Goal: Task Accomplishment & Management: Manage account settings

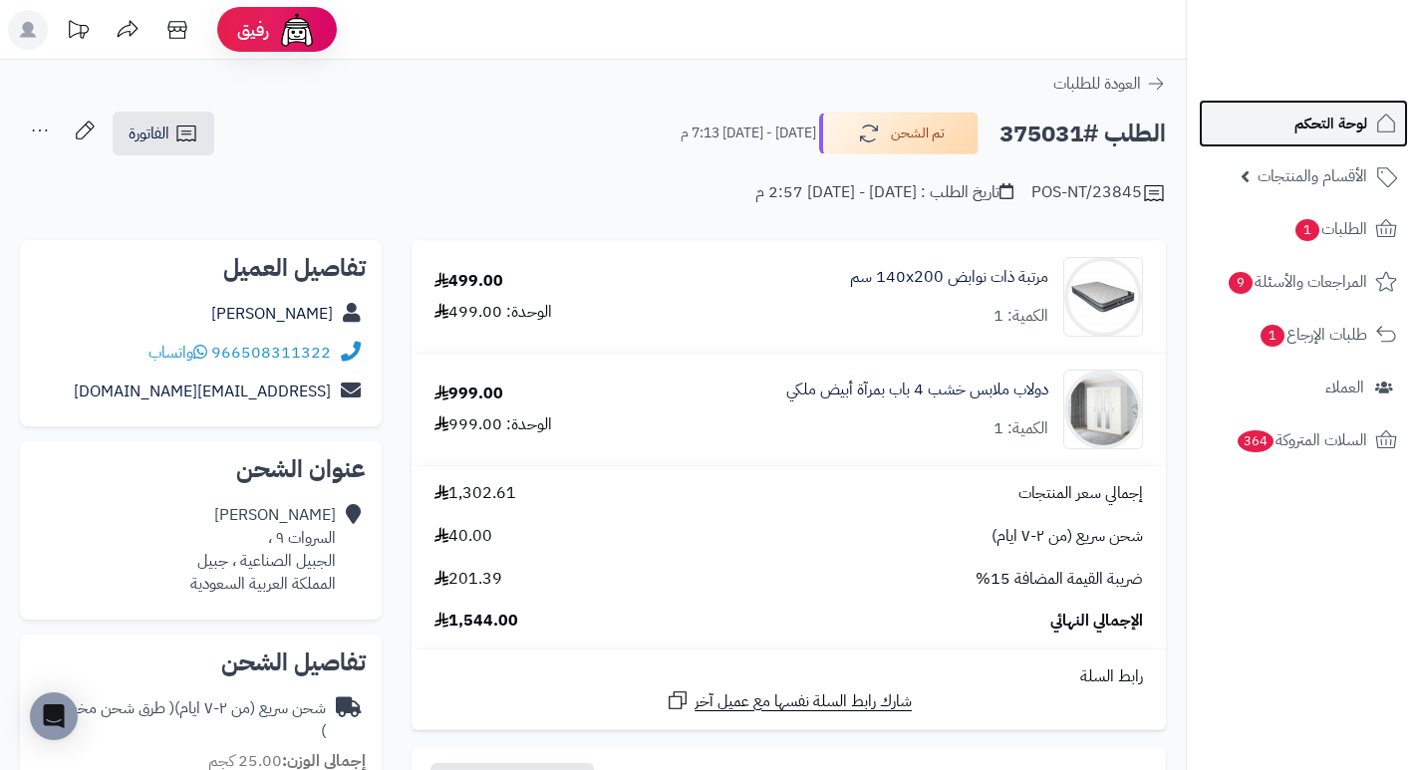
click at [1322, 121] on span "لوحة التحكم" at bounding box center [1330, 124] width 73 height 28
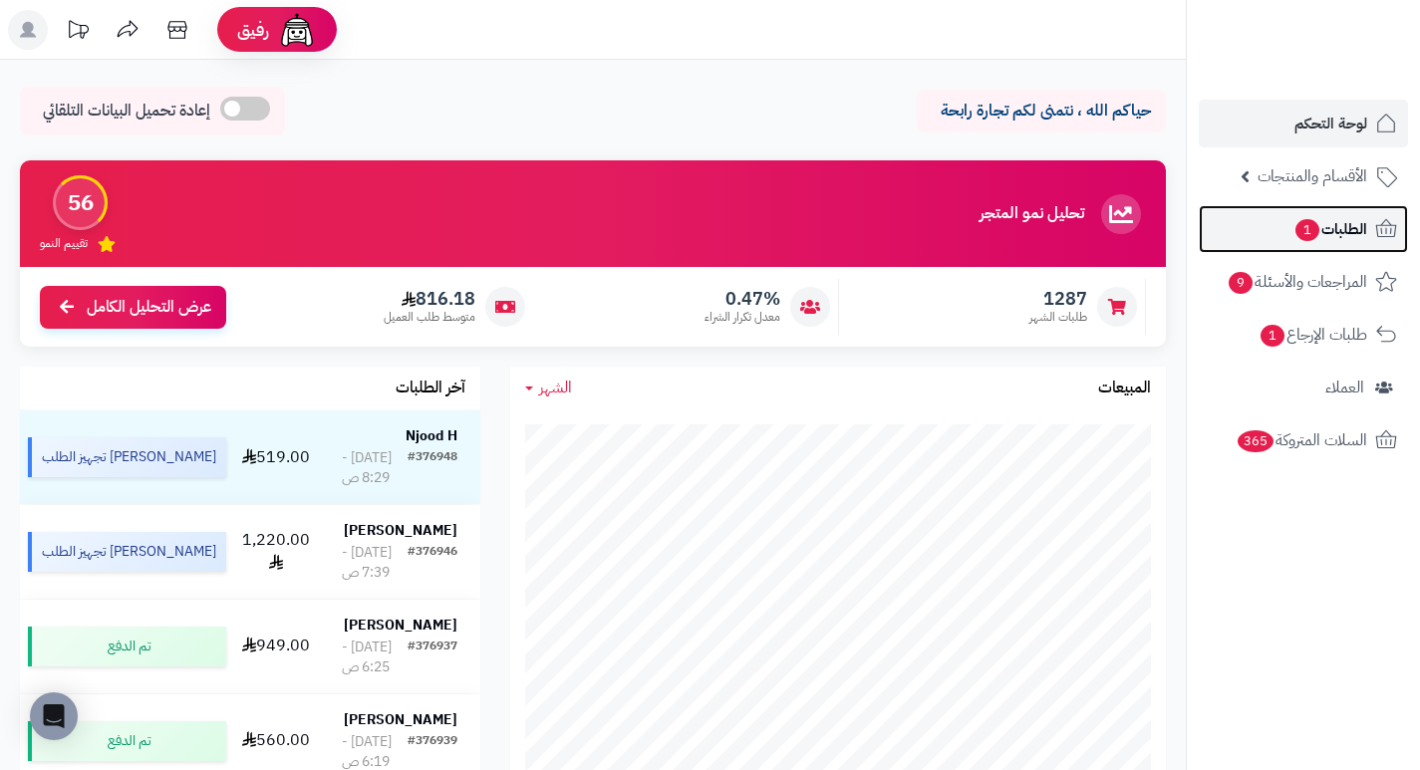
click at [1342, 229] on span "الطلبات 1" at bounding box center [1330, 229] width 74 height 28
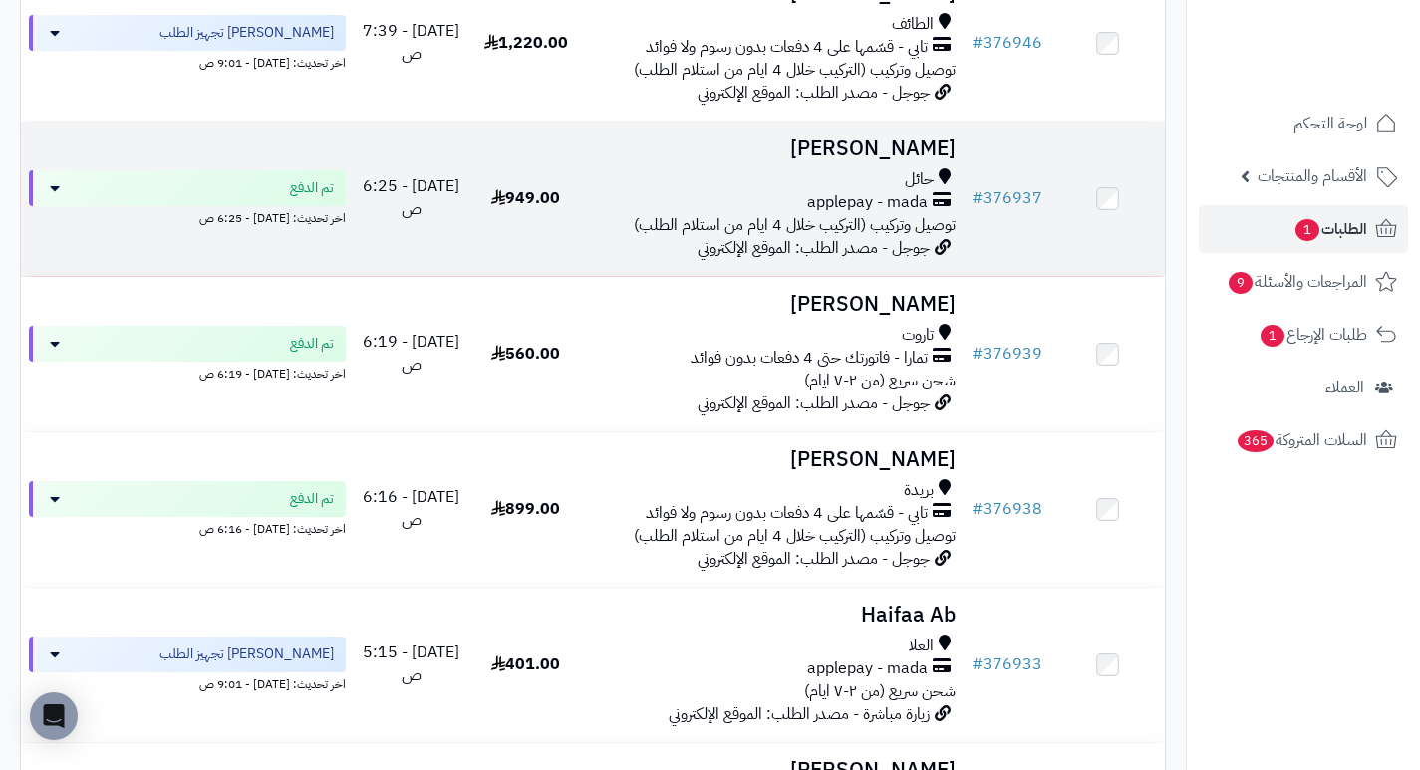
scroll to position [498, 0]
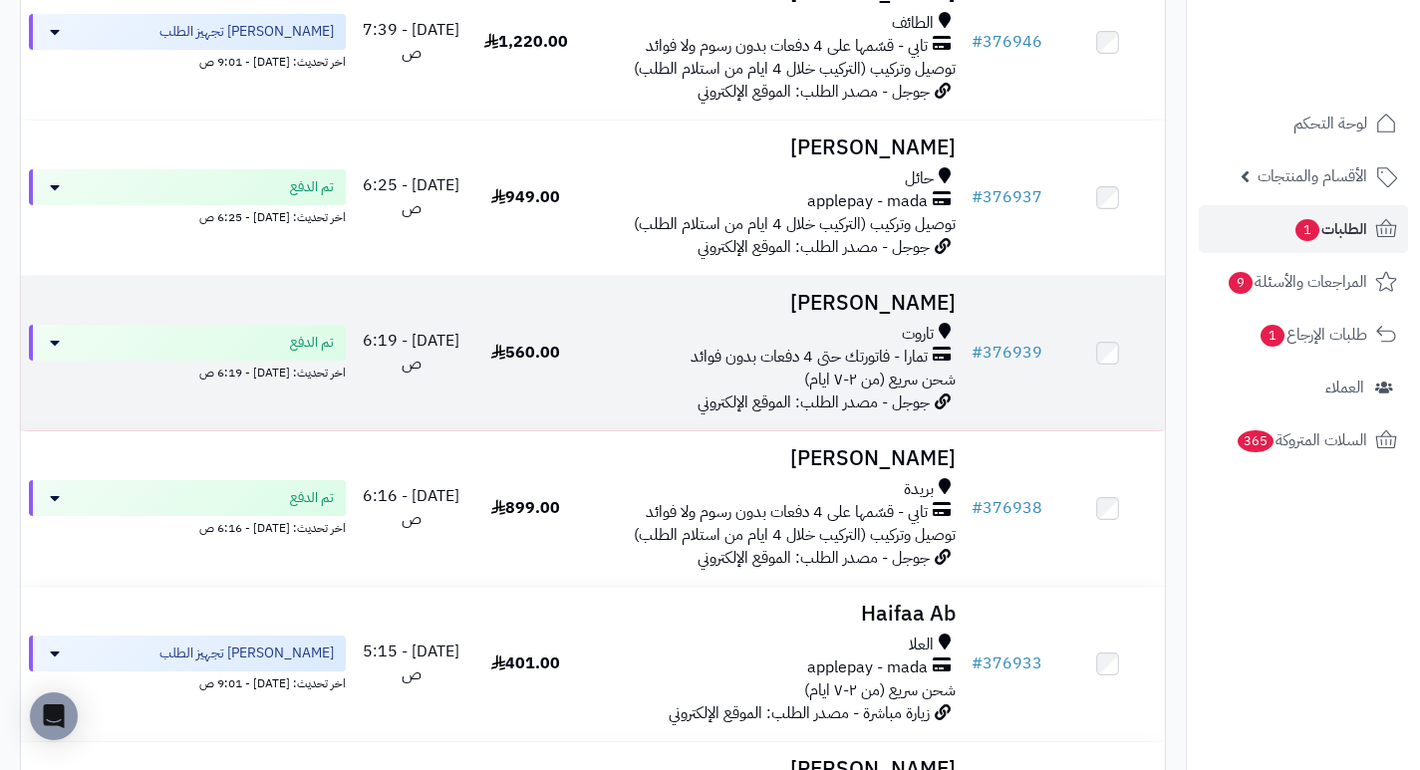
click at [927, 315] on h3 "[PERSON_NAME]" at bounding box center [773, 303] width 365 height 23
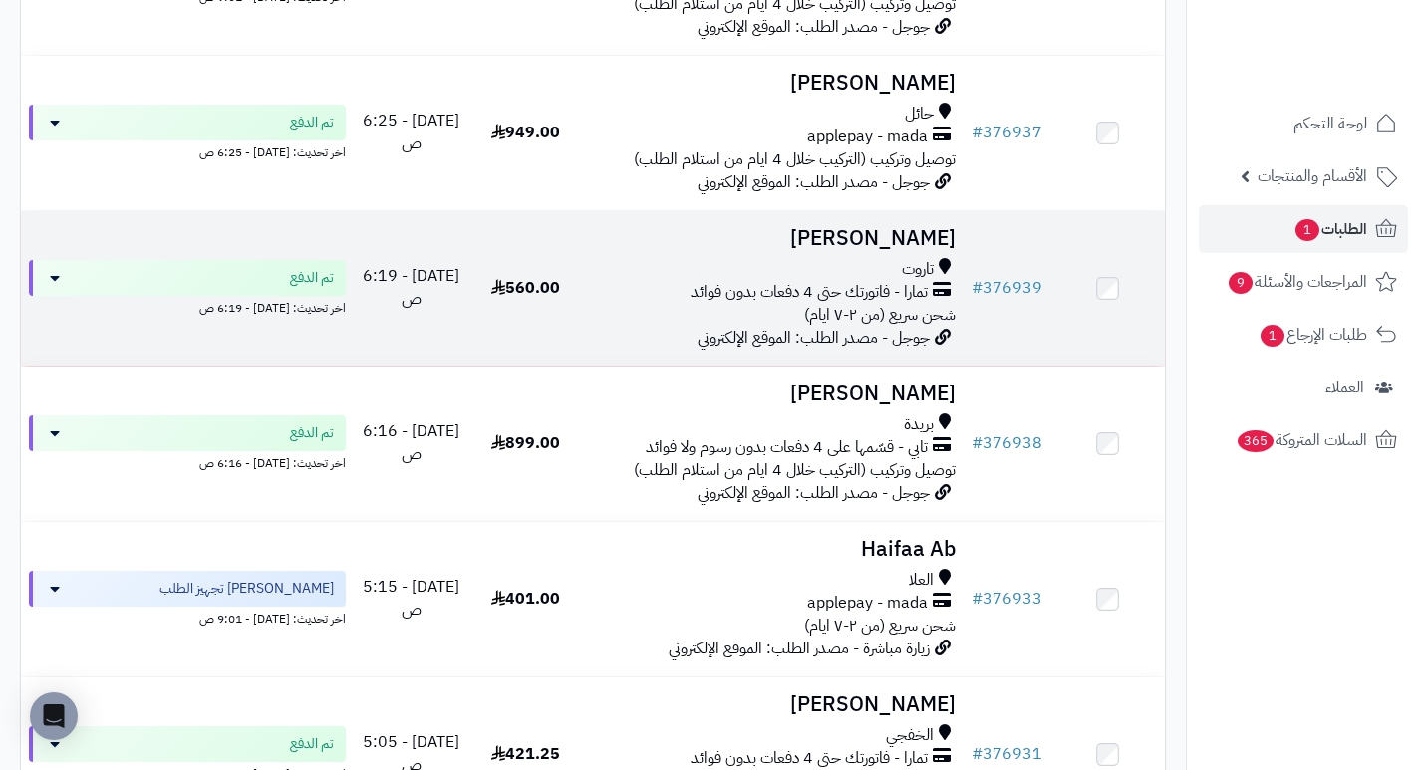
scroll to position [598, 0]
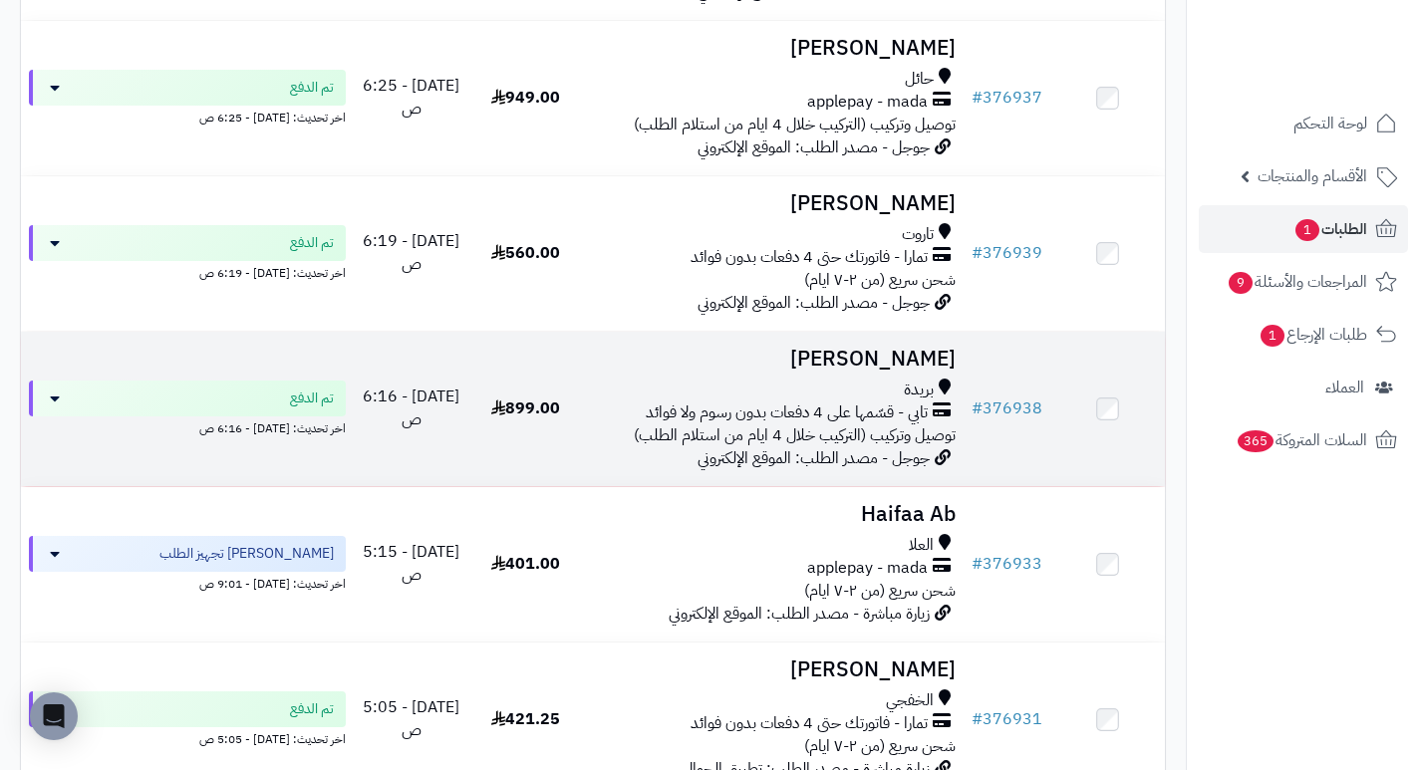
click at [936, 362] on h3 "Razan Salh" at bounding box center [773, 359] width 365 height 23
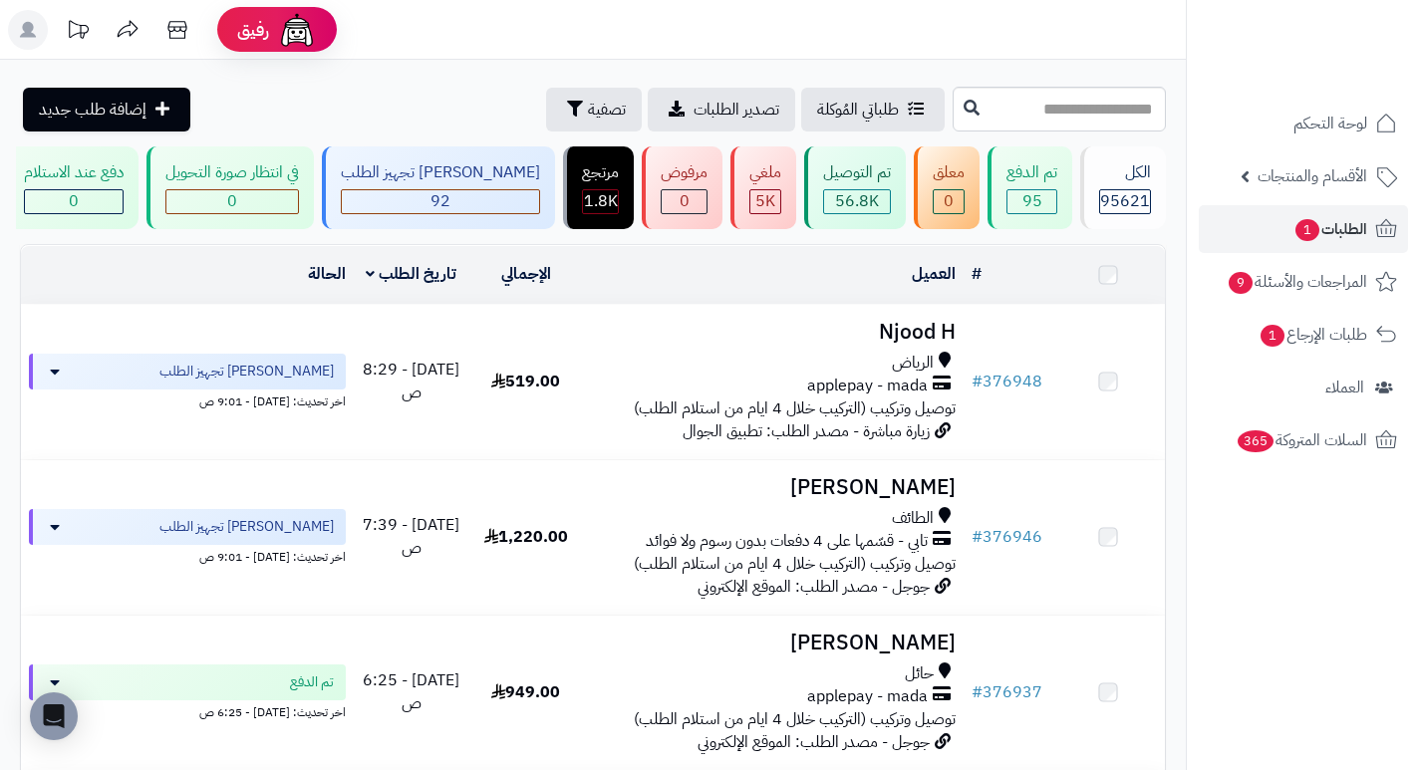
scroll to position [598, 0]
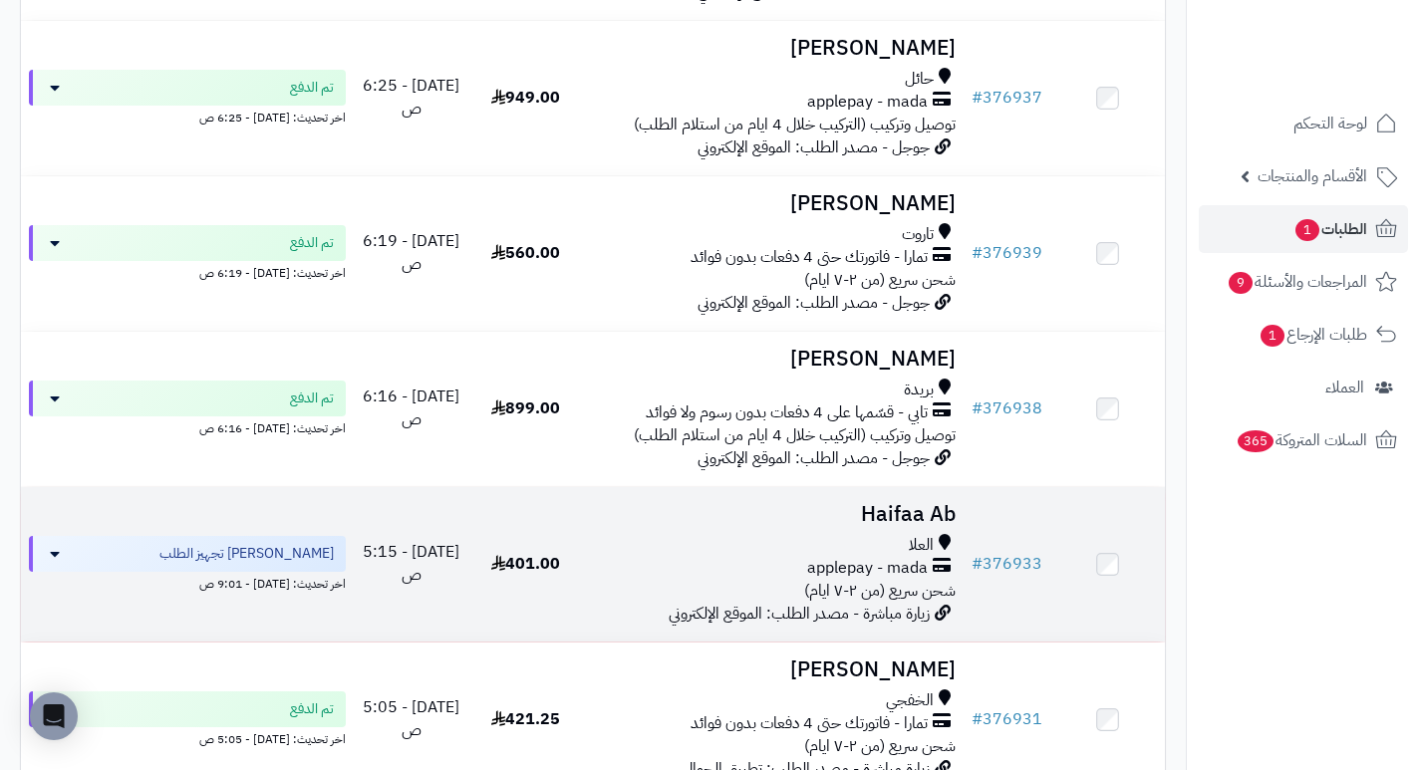
click at [929, 524] on h3 "Haifaa Ab" at bounding box center [773, 514] width 365 height 23
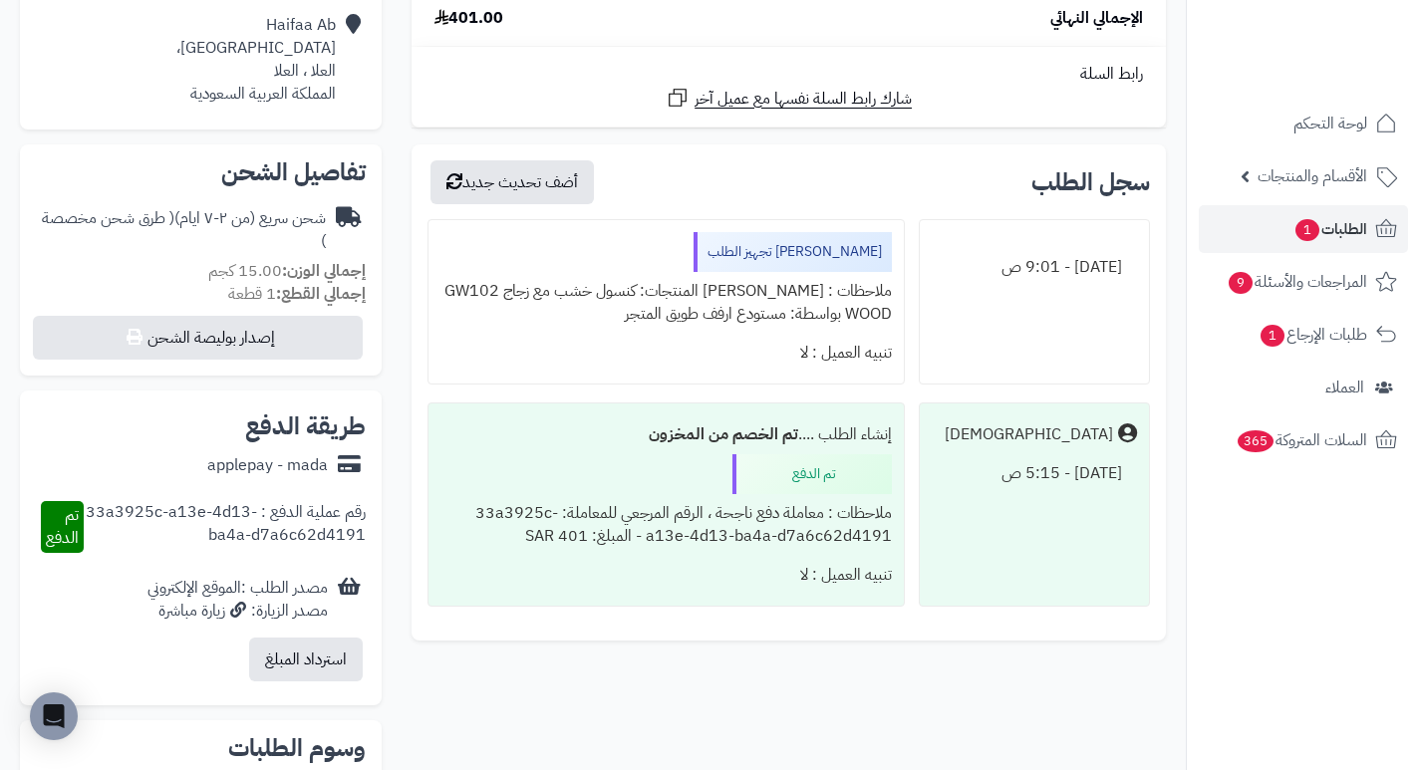
scroll to position [498, 0]
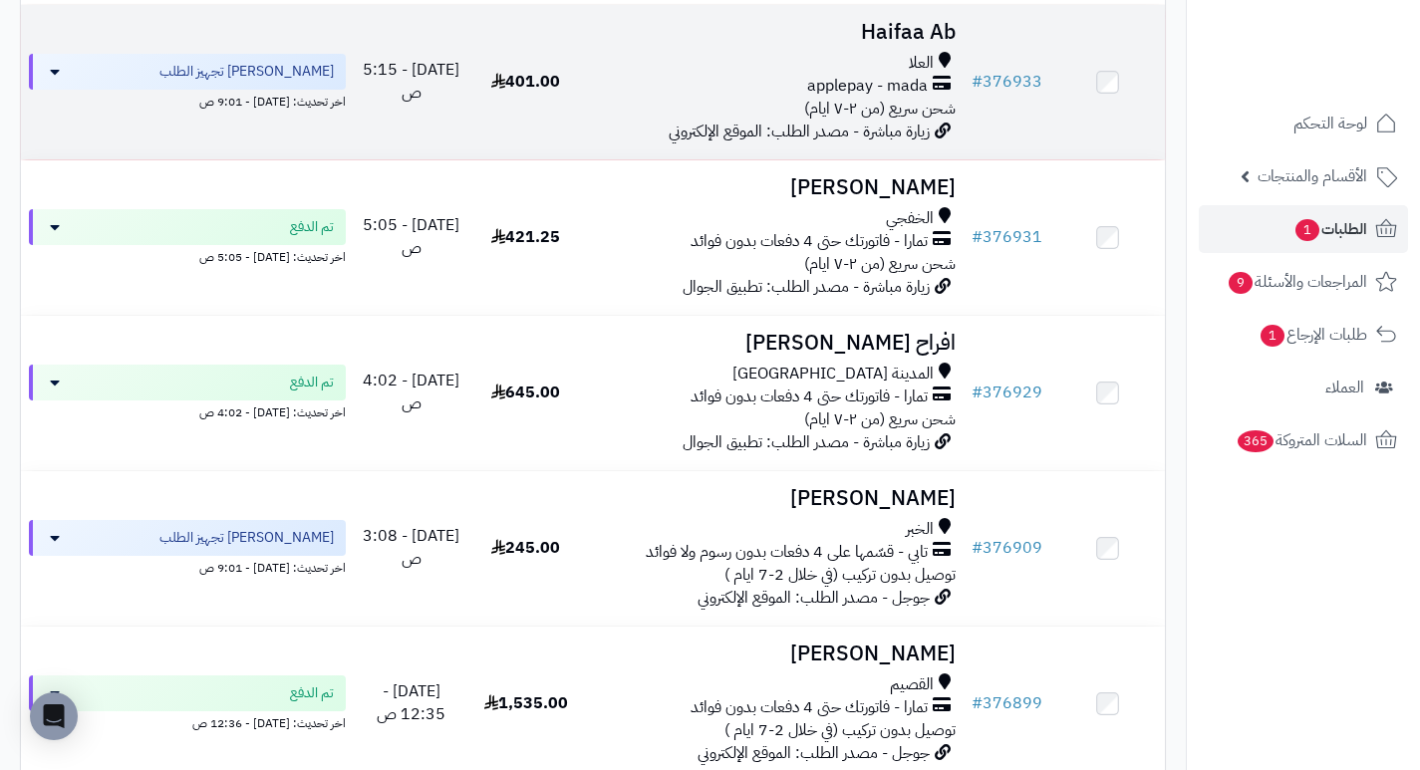
scroll to position [1096, 0]
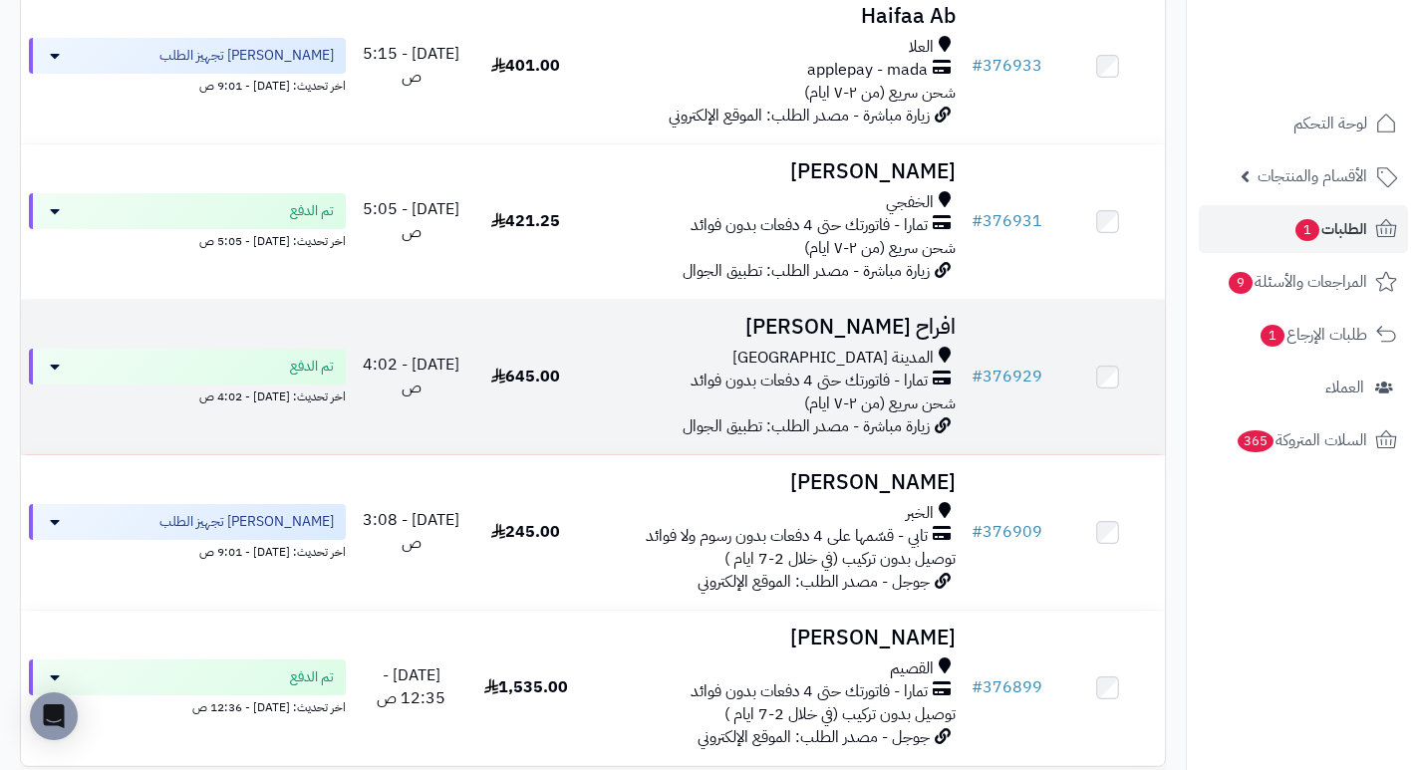
click at [927, 339] on h3 "افراح [PERSON_NAME]" at bounding box center [773, 327] width 365 height 23
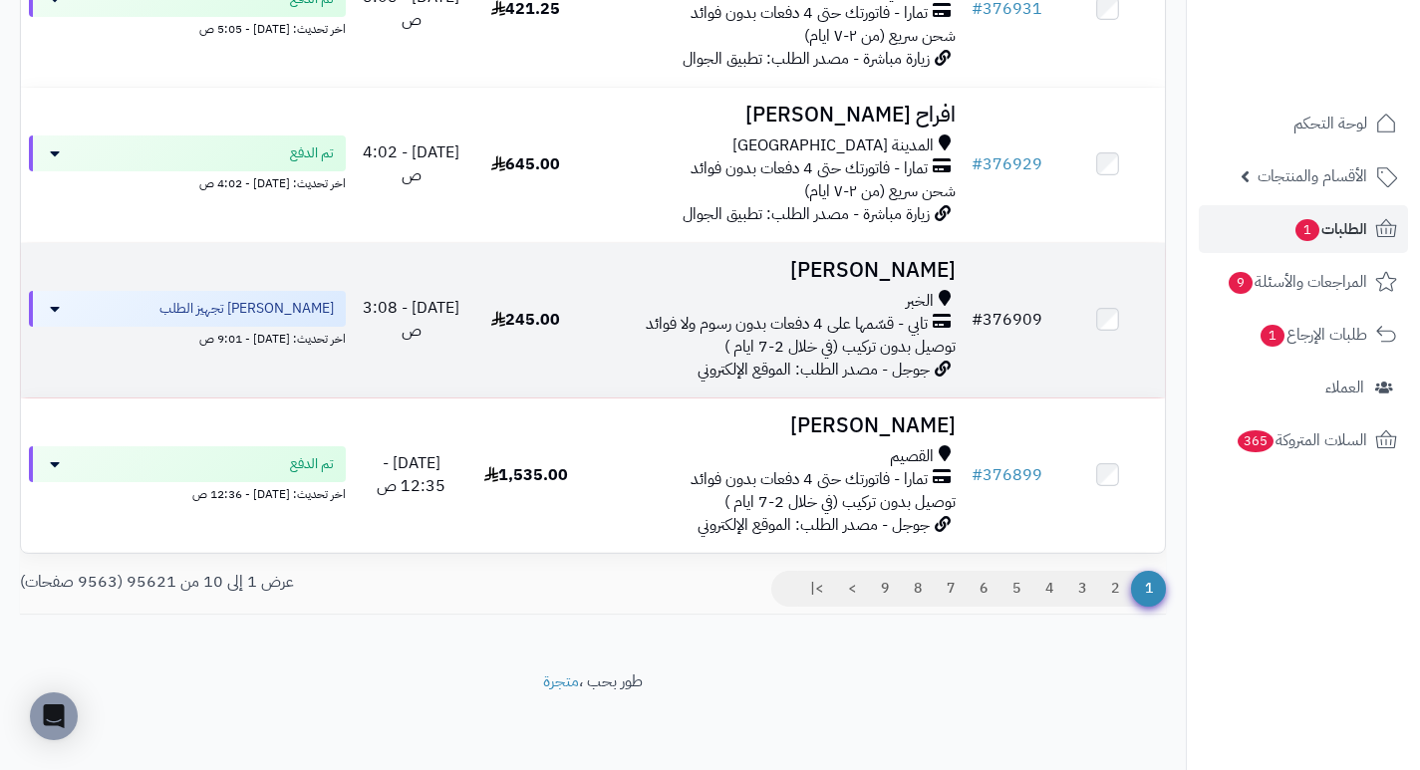
scroll to position [1320, 0]
click at [894, 264] on h3 "[PERSON_NAME]" at bounding box center [773, 270] width 365 height 23
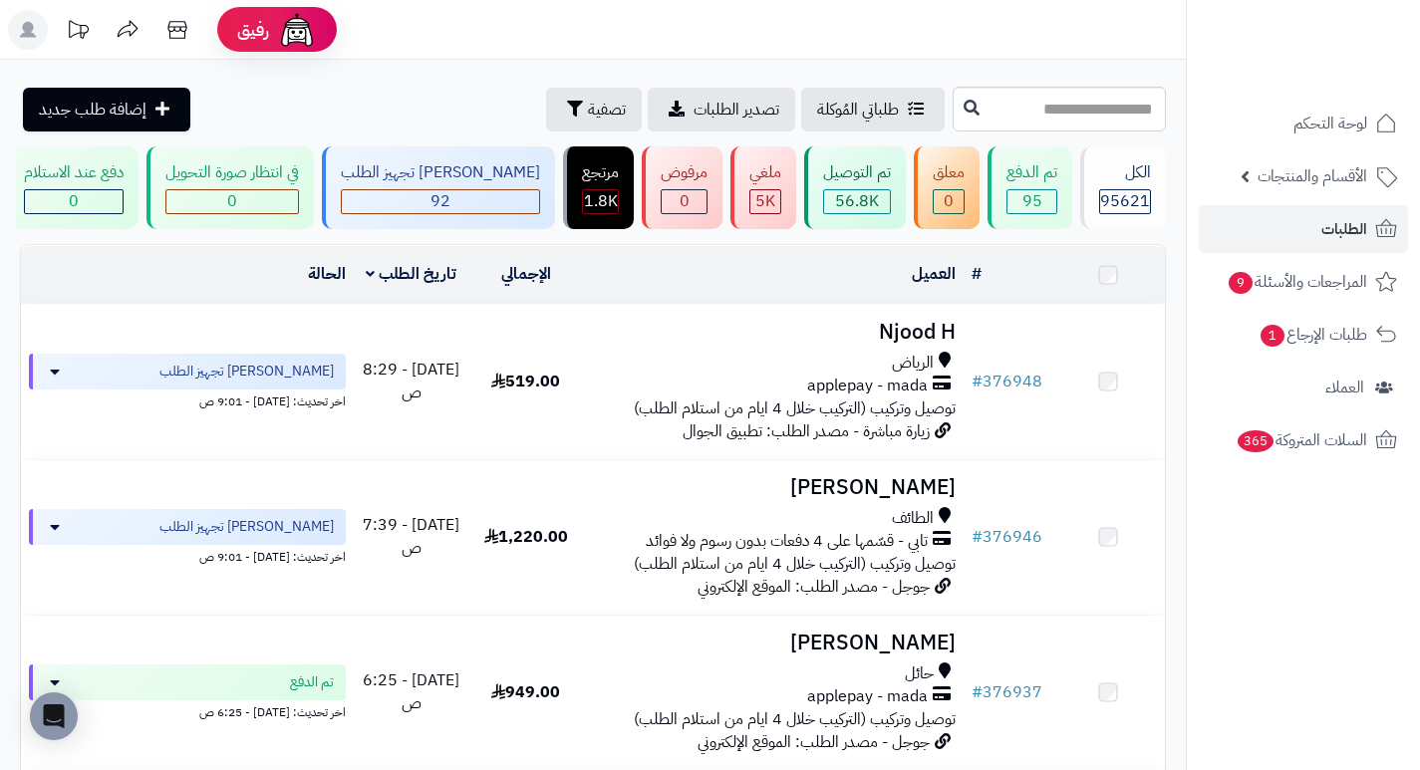
scroll to position [1320, 0]
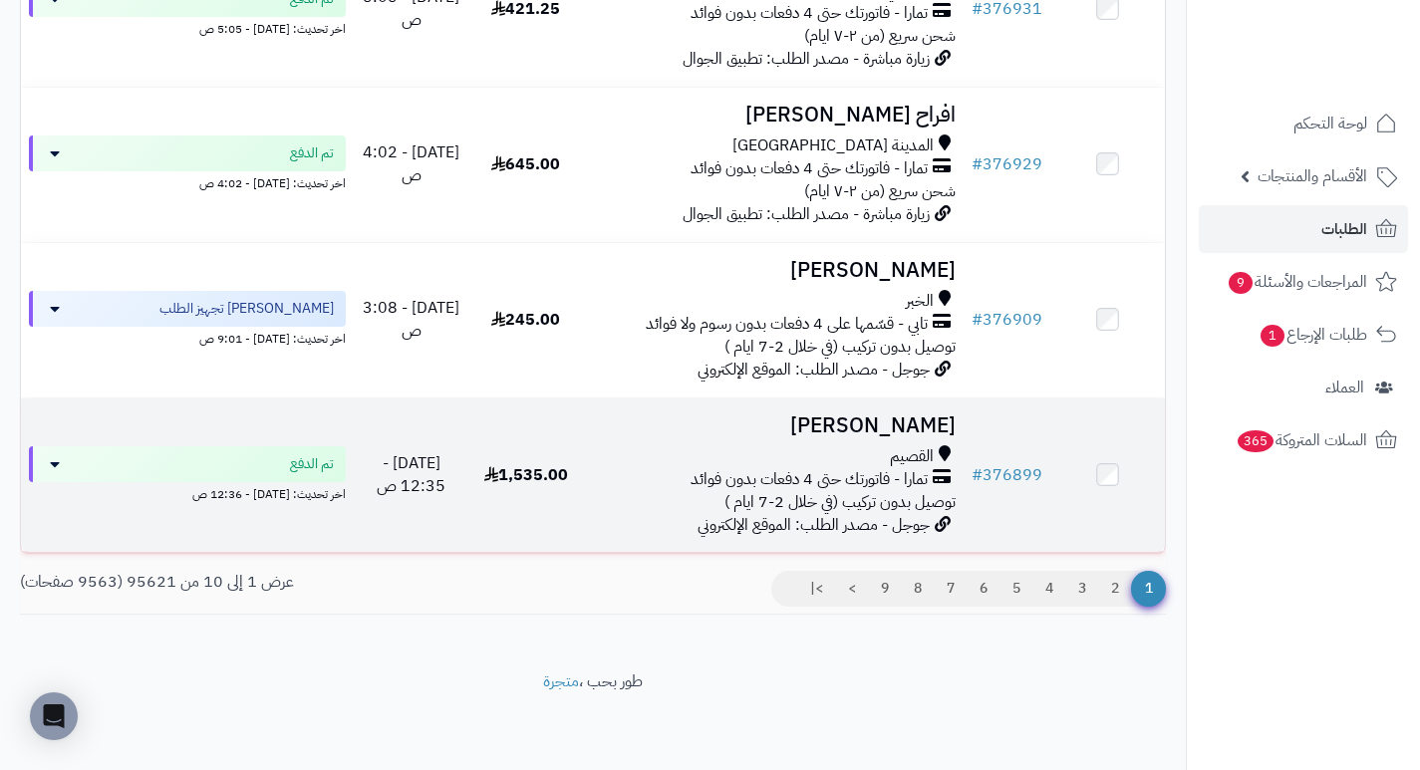
click at [876, 418] on h3 "Joud Albatshan" at bounding box center [773, 425] width 365 height 23
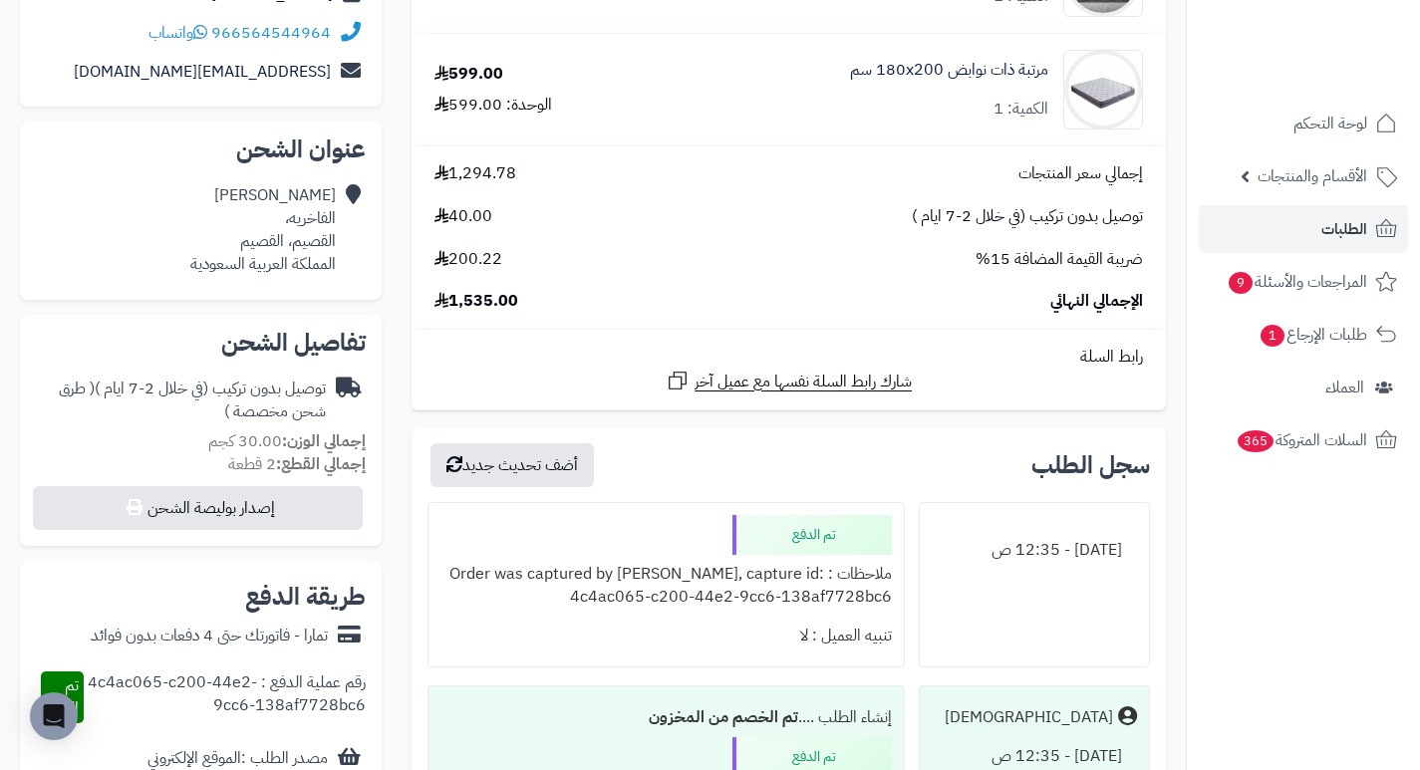
scroll to position [398, 0]
